Goal: Task Accomplishment & Management: Use online tool/utility

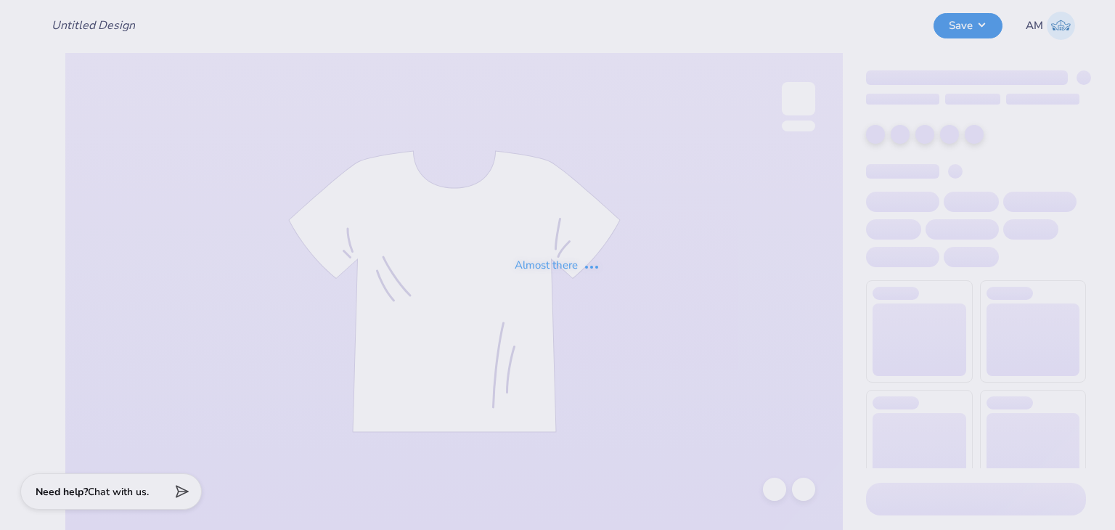
type input "ASCE"
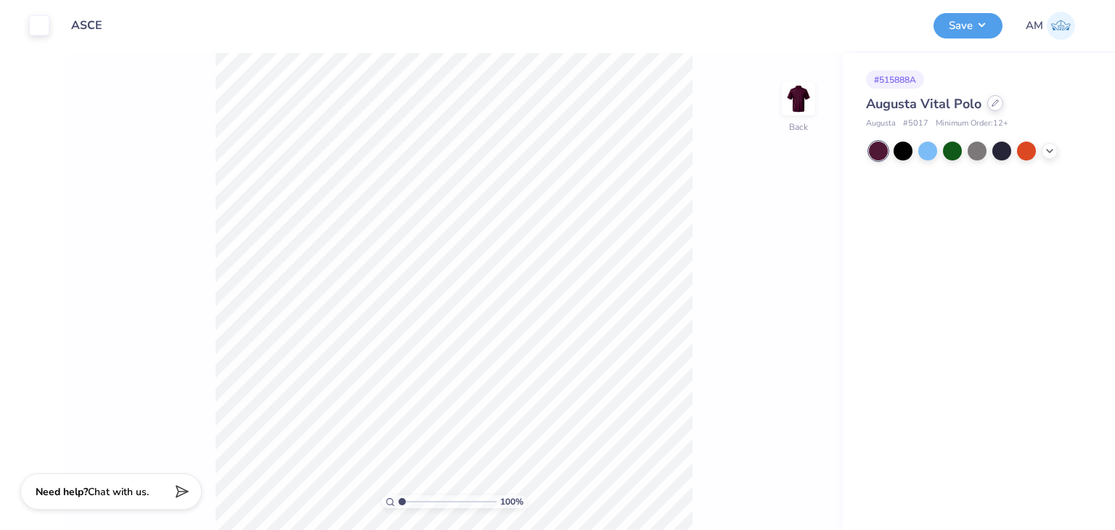
click at [993, 105] on icon at bounding box center [995, 103] width 6 height 6
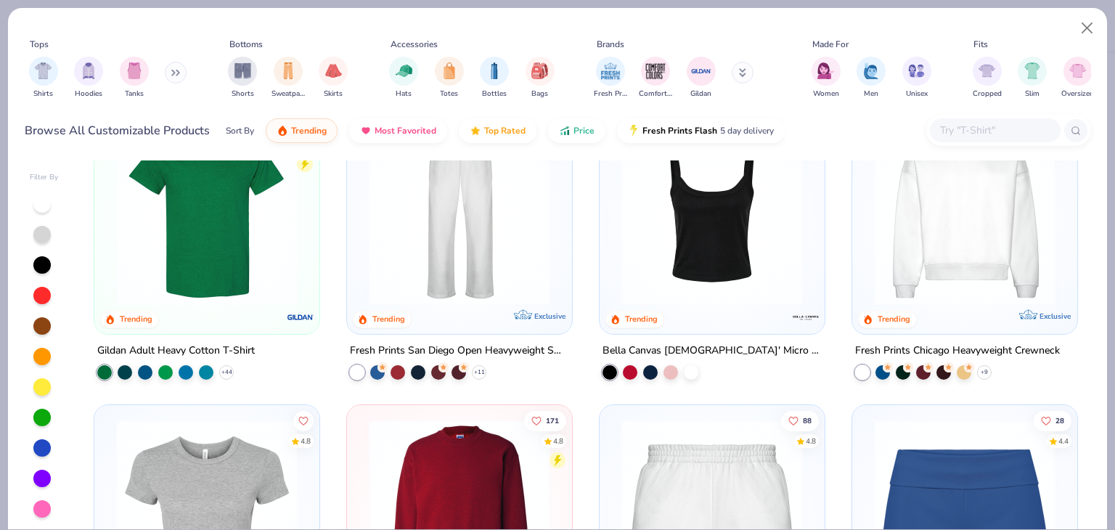
scroll to position [290, 0]
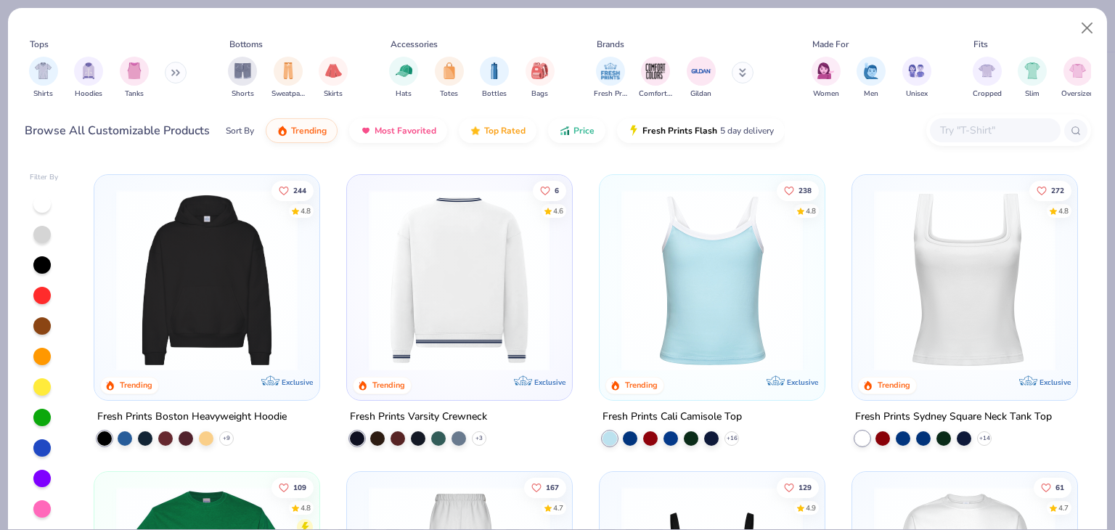
click at [361, 247] on img at bounding box center [263, 279] width 196 height 181
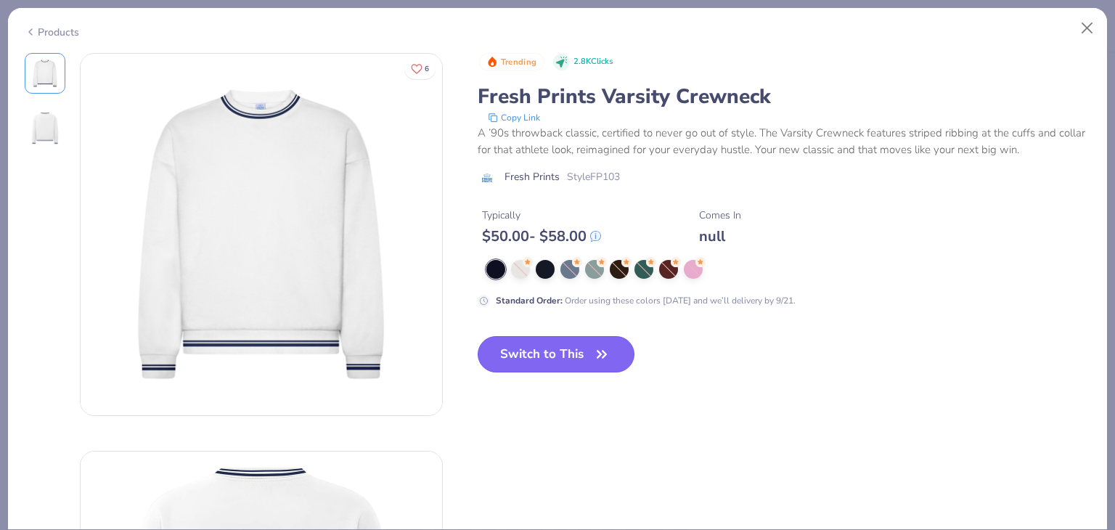
click at [561, 348] on button "Switch to This" at bounding box center [556, 354] width 157 height 36
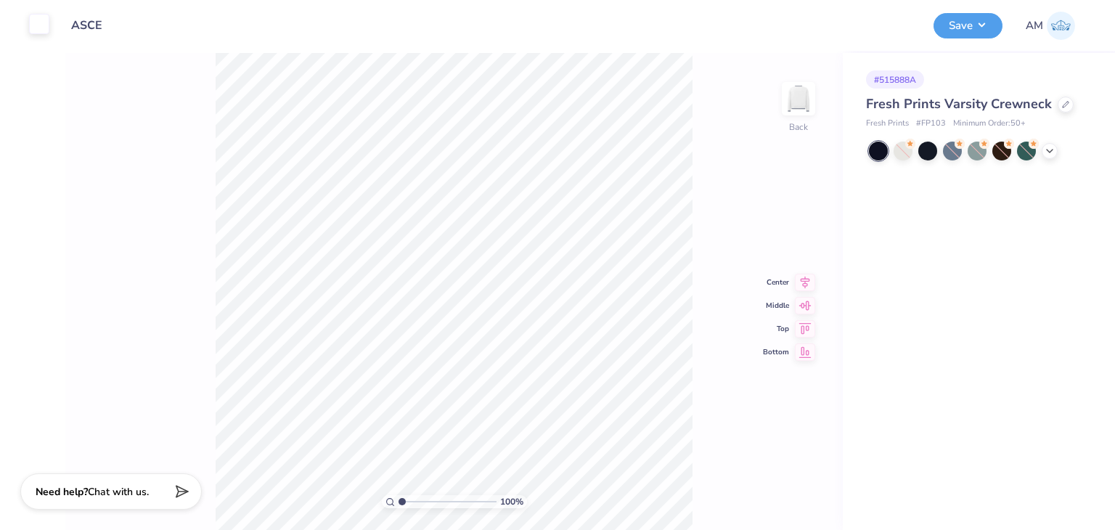
click at [46, 24] on div at bounding box center [39, 24] width 20 height 20
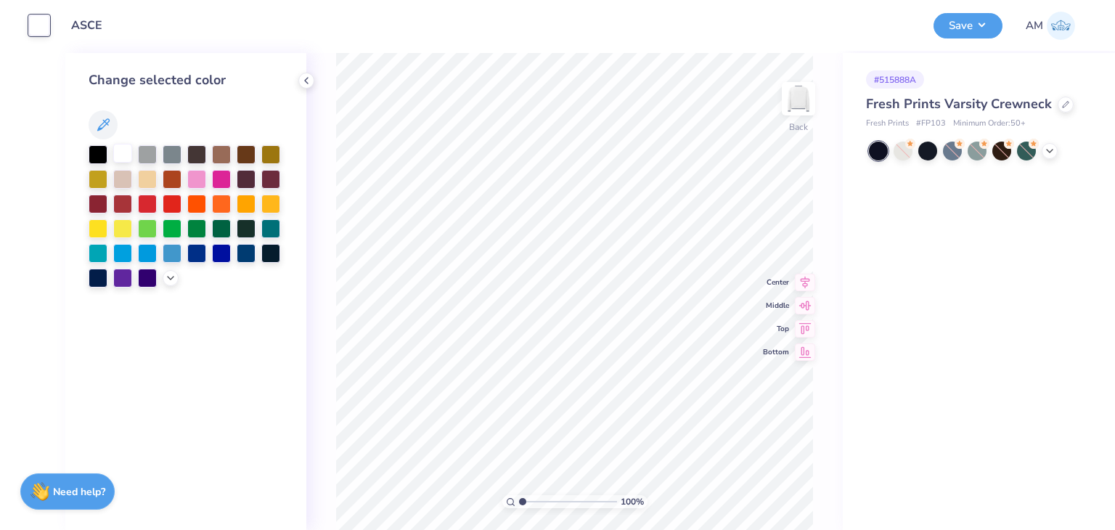
click at [120, 144] on div at bounding box center [122, 153] width 19 height 19
click at [118, 152] on div at bounding box center [122, 153] width 19 height 19
click at [125, 155] on div at bounding box center [122, 153] width 19 height 19
click at [81, 152] on div "Change selected color" at bounding box center [185, 291] width 241 height 477
click at [93, 155] on div at bounding box center [98, 153] width 19 height 19
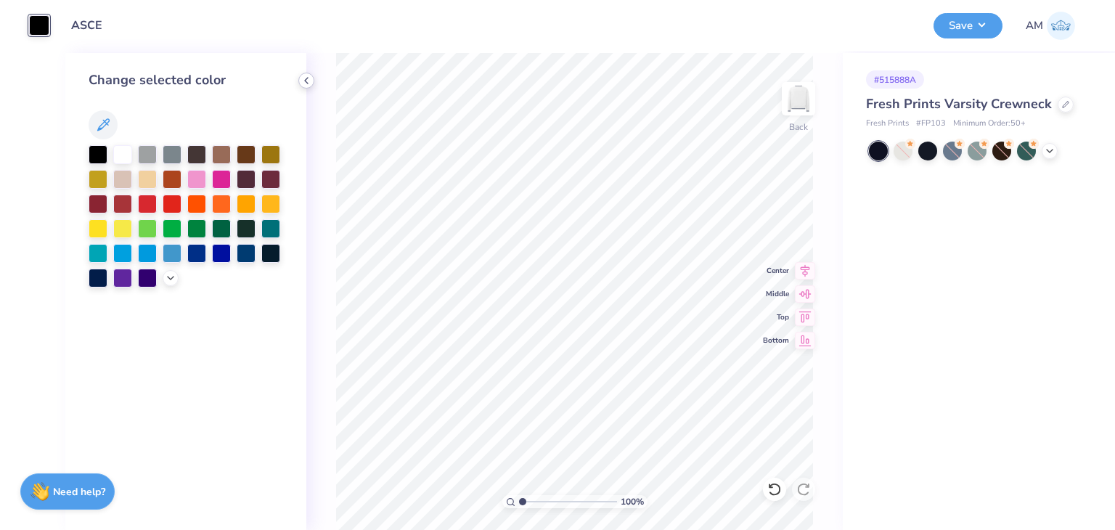
click at [309, 80] on icon at bounding box center [306, 81] width 12 height 12
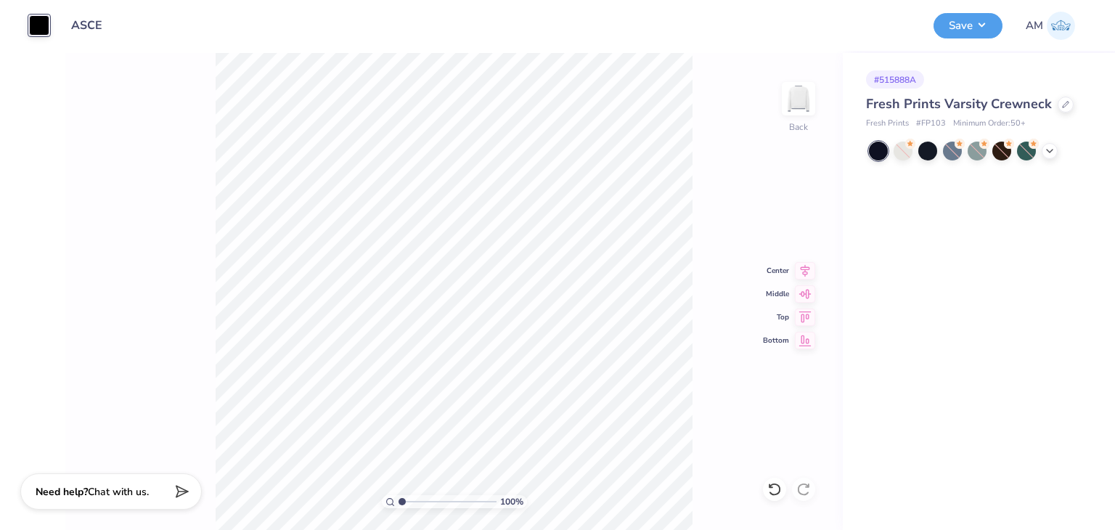
click at [331, 44] on div "Design Title ASCE" at bounding box center [491, 25] width 862 height 51
click at [1062, 107] on div at bounding box center [1065, 103] width 16 height 16
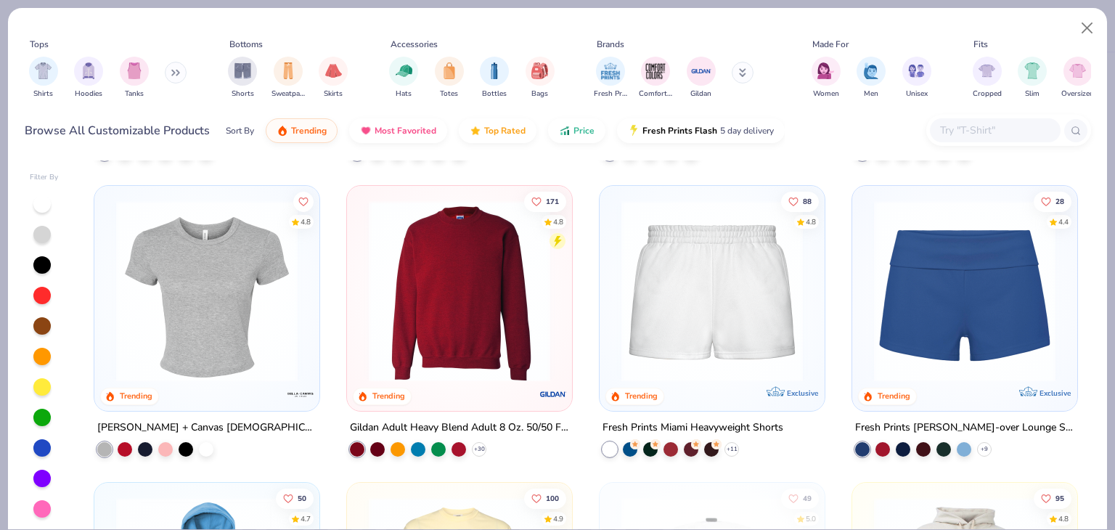
scroll to position [871, 0]
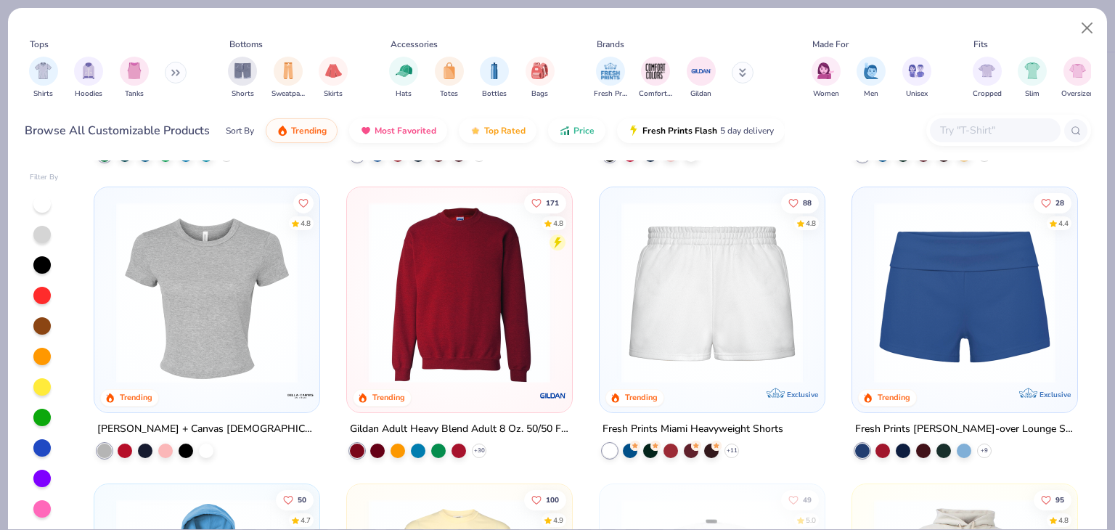
click at [492, 287] on img at bounding box center [459, 292] width 196 height 181
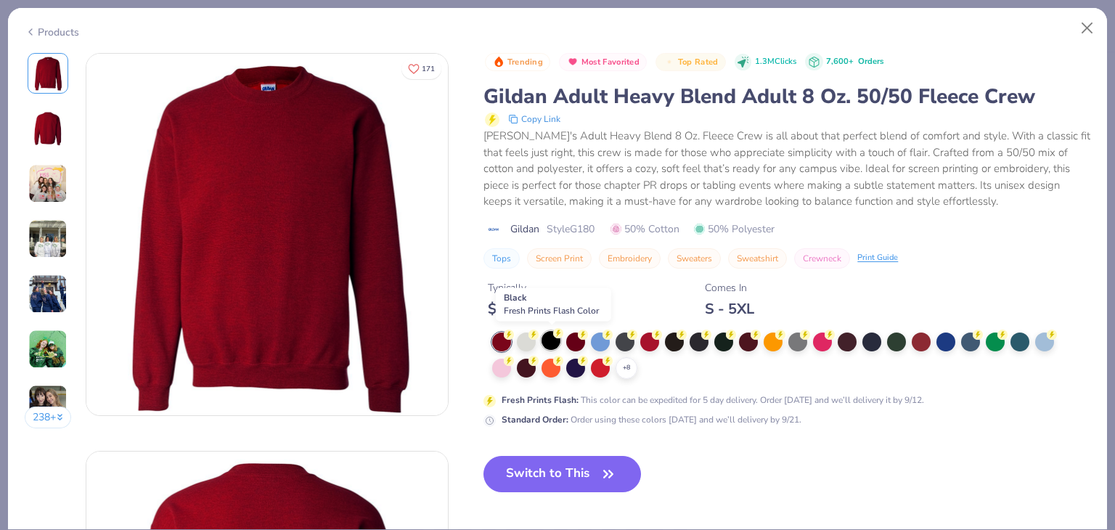
click at [555, 337] on div at bounding box center [550, 340] width 19 height 19
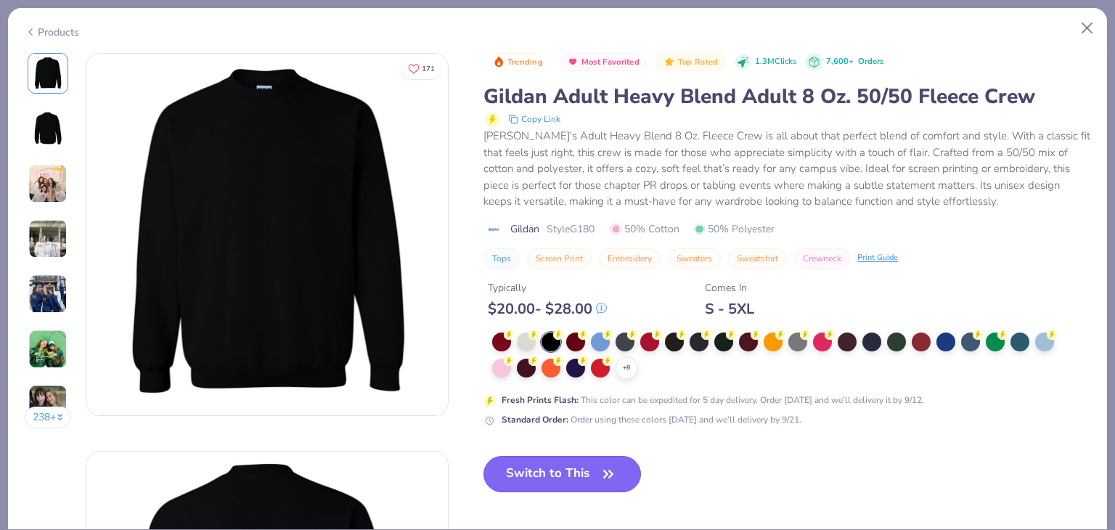
click at [591, 471] on button "Switch to This" at bounding box center [561, 474] width 157 height 36
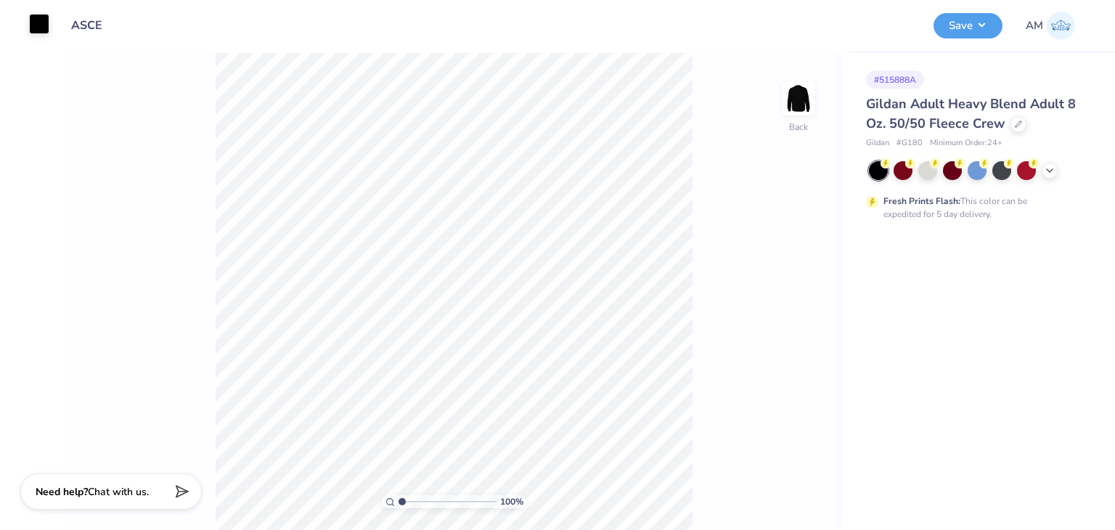
click at [37, 34] on div at bounding box center [39, 24] width 20 height 20
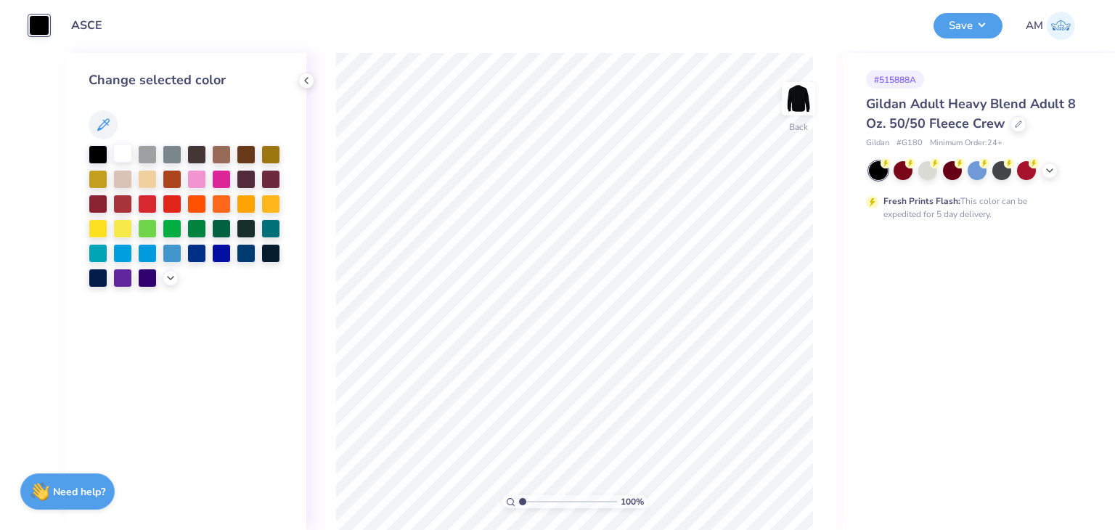
click at [123, 149] on div at bounding box center [122, 153] width 19 height 19
click at [302, 85] on icon at bounding box center [306, 81] width 12 height 12
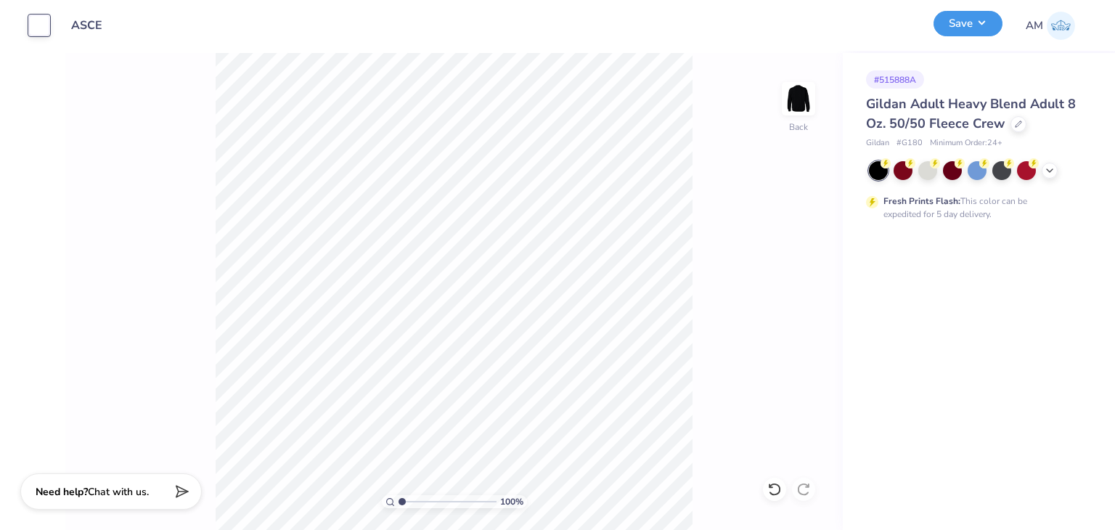
click at [938, 22] on button "Save" at bounding box center [967, 23] width 69 height 25
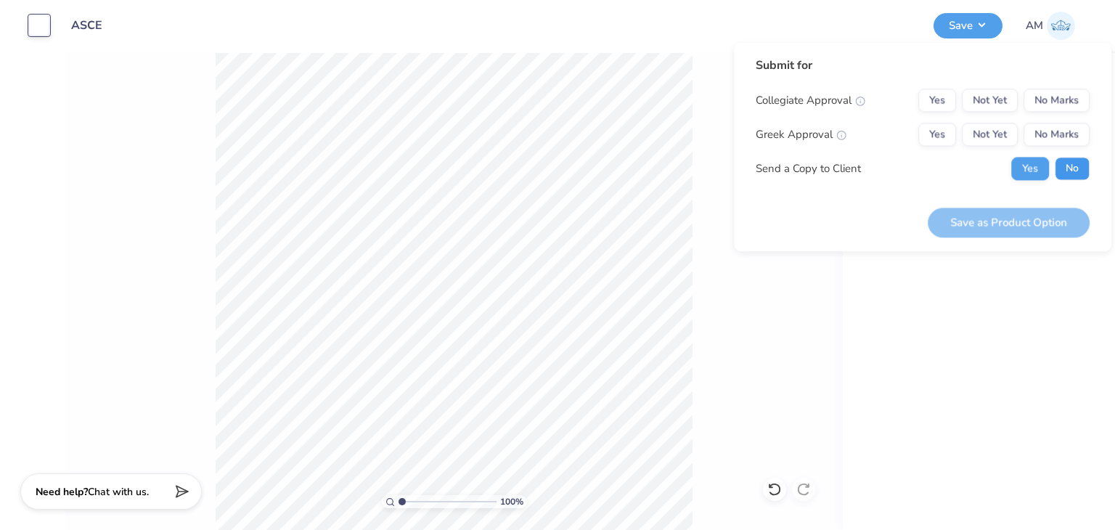
click at [1063, 164] on button "No" at bounding box center [1072, 168] width 35 height 23
click at [1062, 139] on button "No Marks" at bounding box center [1056, 134] width 66 height 23
click at [1050, 104] on button "No Marks" at bounding box center [1056, 100] width 66 height 23
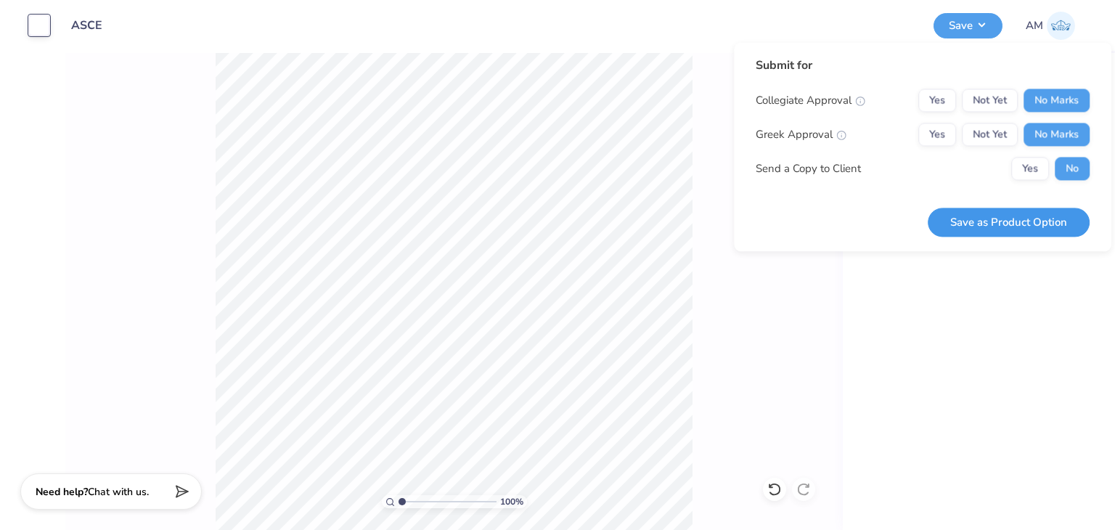
click at [1051, 214] on button "Save as Product Option" at bounding box center [1009, 223] width 162 height 30
